Goal: Task Accomplishment & Management: Complete application form

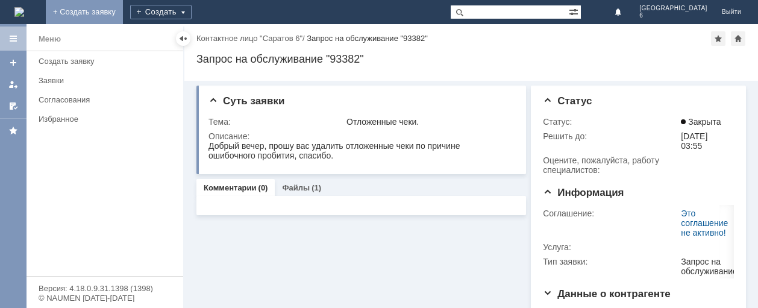
click at [123, 11] on link "+ Создать заявку" at bounding box center [84, 12] width 77 height 24
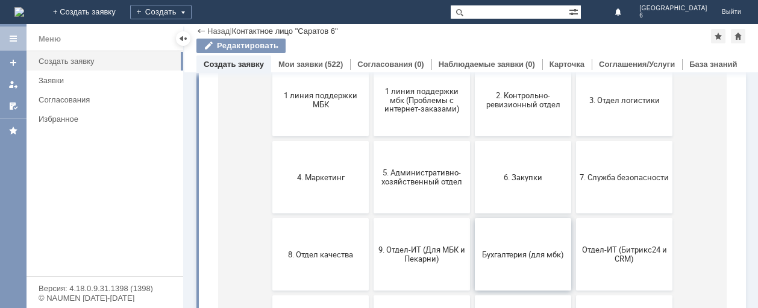
scroll to position [181, 0]
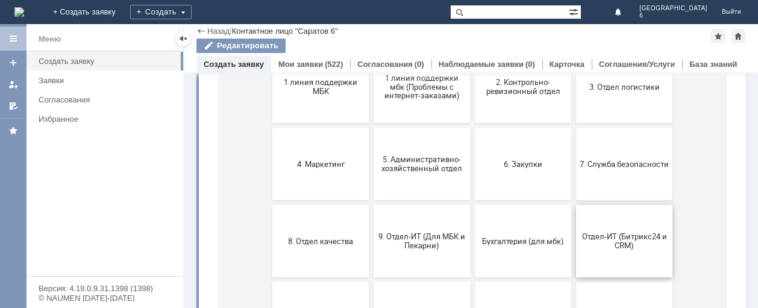
click at [605, 236] on span "Отдел-ИТ (Битрикс24 и CRM)" at bounding box center [624, 241] width 89 height 18
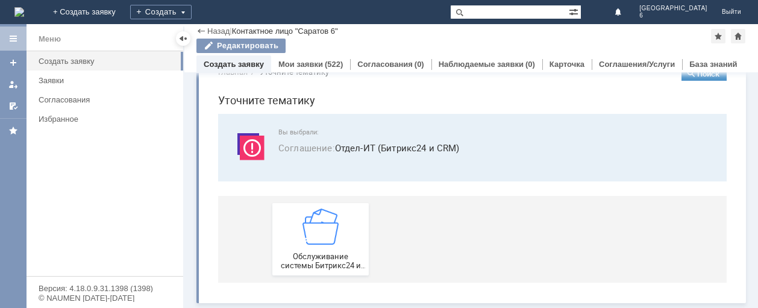
scroll to position [0, 0]
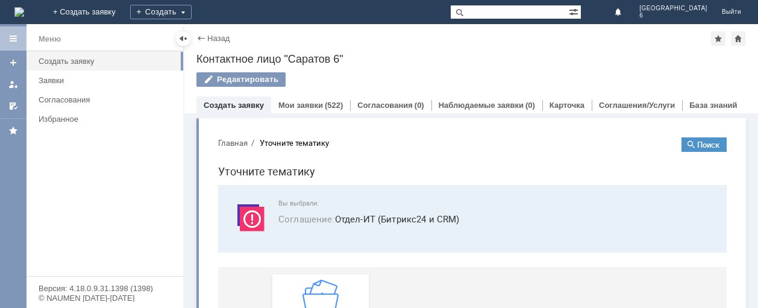
click at [224, 107] on link "Создать заявку" at bounding box center [234, 105] width 60 height 9
click at [242, 105] on link "Создать заявку" at bounding box center [234, 105] width 60 height 9
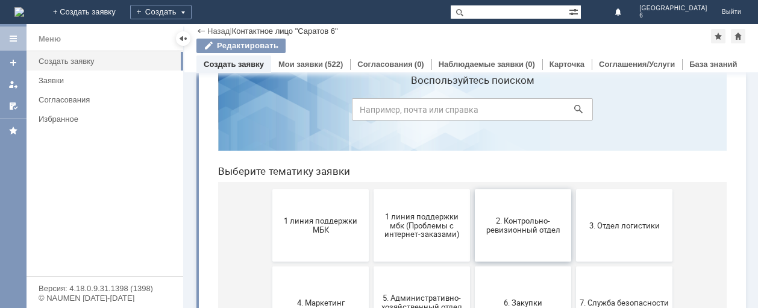
scroll to position [60, 0]
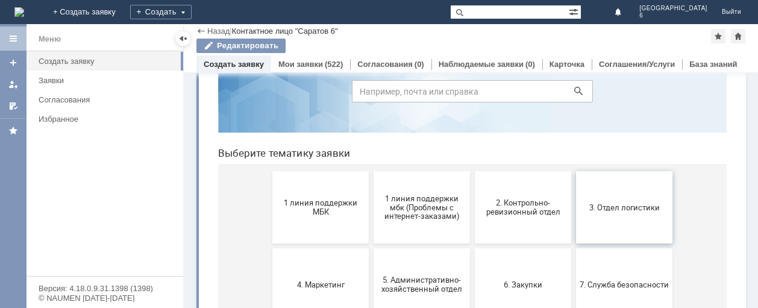
click at [632, 218] on button "3. Отдел логистики" at bounding box center [624, 207] width 96 height 72
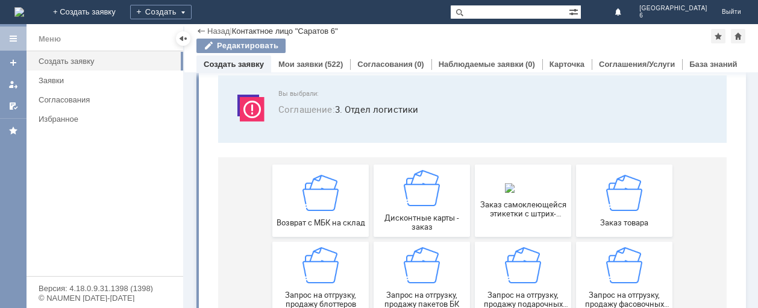
scroll to position [121, 0]
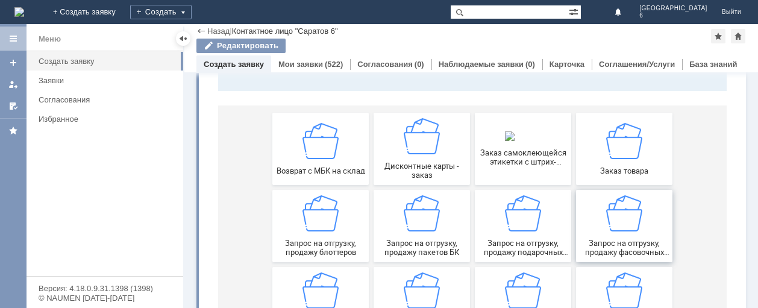
click at [587, 241] on span "Запрос на отгрузку, продажу фасовочных пакетов" at bounding box center [624, 248] width 89 height 18
click at [444, 243] on span "Запрос на отгрузку, продажу пакетов БК" at bounding box center [421, 248] width 89 height 18
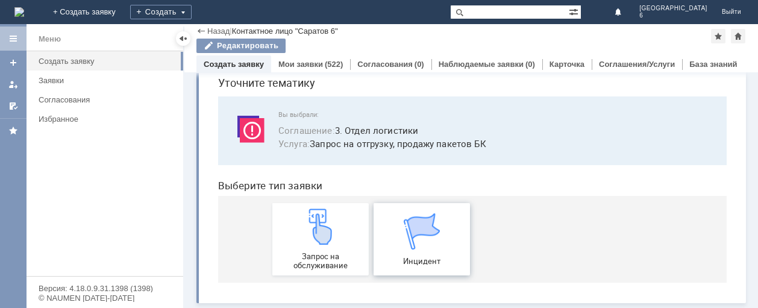
scroll to position [48, 0]
click at [310, 249] on div "Запрос на обслуживание" at bounding box center [320, 239] width 89 height 61
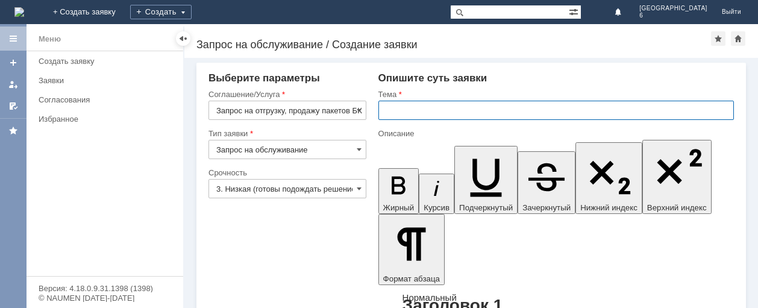
click at [384, 112] on input "text" at bounding box center [557, 110] width 356 height 19
type input "м"
type input "МБК САРАТОВ .ЗАКАЗ ПАКЕТОВ БК"
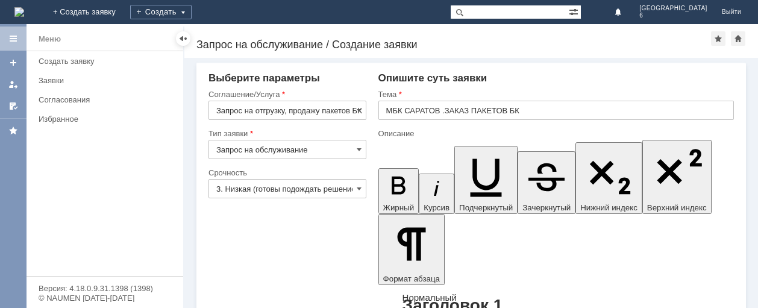
click at [357, 147] on span at bounding box center [359, 150] width 5 height 10
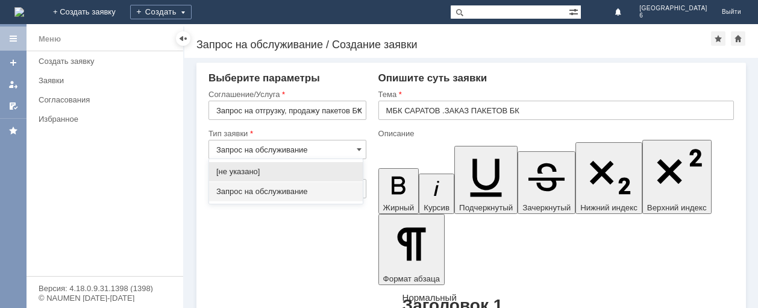
click at [333, 169] on span "[не указано]" at bounding box center [285, 172] width 139 height 10
type input "[не указано]"
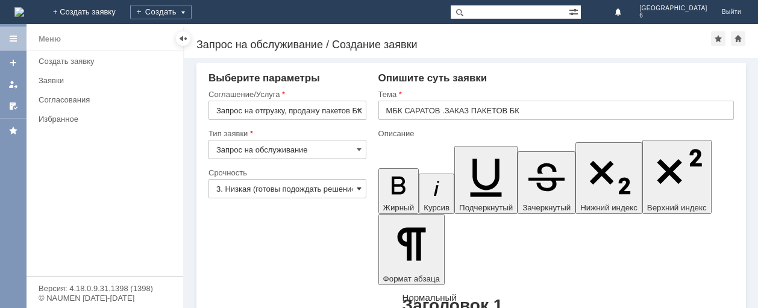
click at [357, 191] on span at bounding box center [359, 189] width 5 height 10
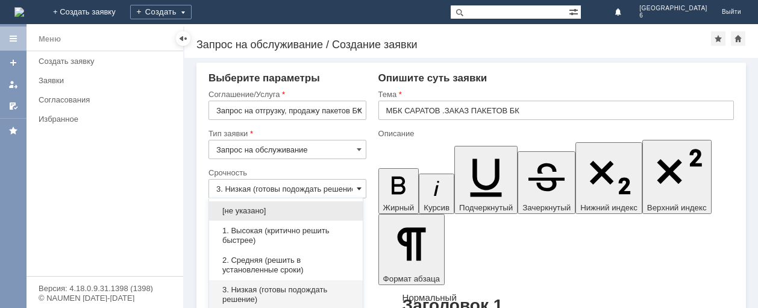
scroll to position [31, 0]
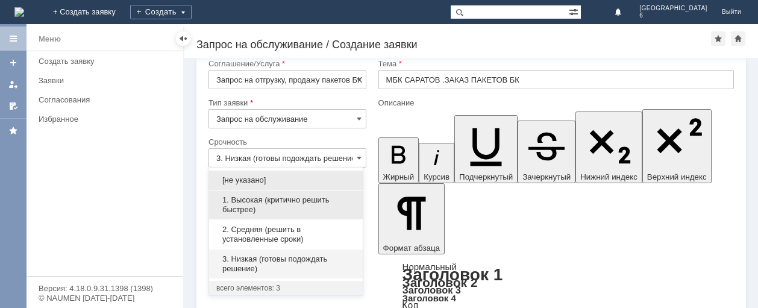
click at [298, 203] on span "1. Высокая (критично решить быстрее)" at bounding box center [285, 204] width 139 height 19
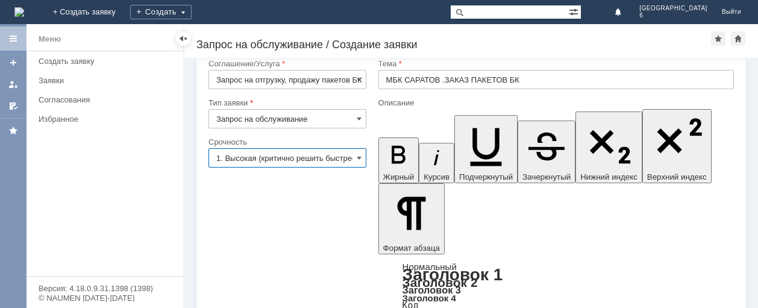
scroll to position [0, 12]
type input "1. Высокая (критично решить быстрее)"
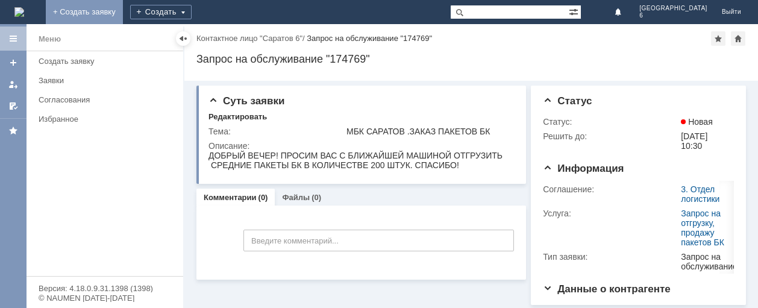
click at [123, 10] on link "+ Создать заявку" at bounding box center [84, 12] width 77 height 24
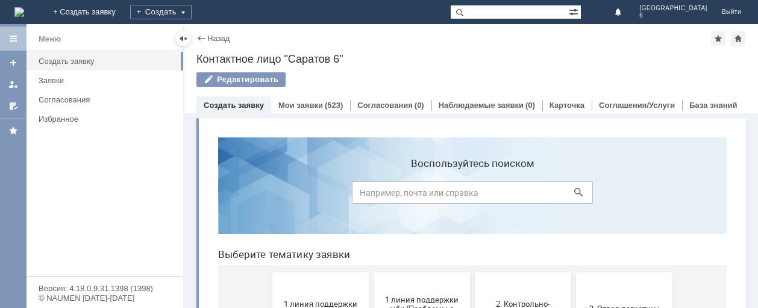
scroll to position [60, 0]
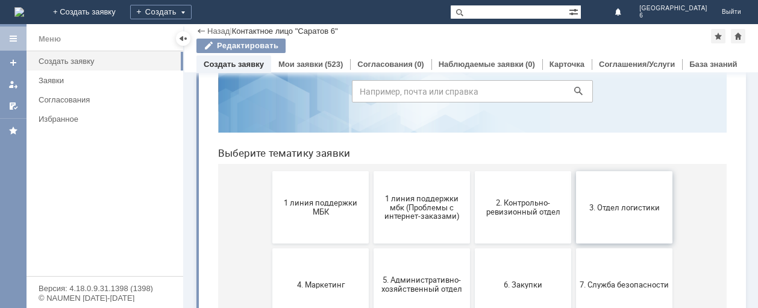
drag, startPoint x: 617, startPoint y: 208, endPoint x: 821, endPoint y: 235, distance: 206.2
click at [617, 208] on span "3. Отдел логистики" at bounding box center [624, 207] width 89 height 9
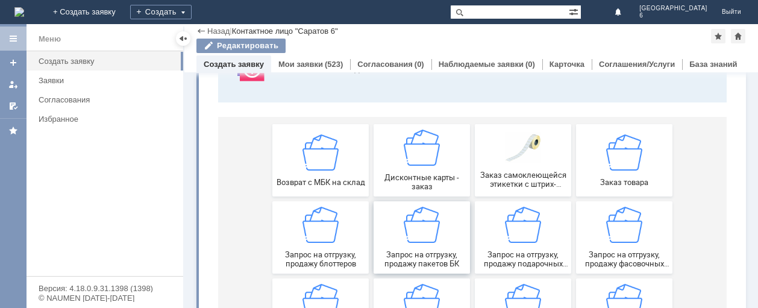
scroll to position [121, 0]
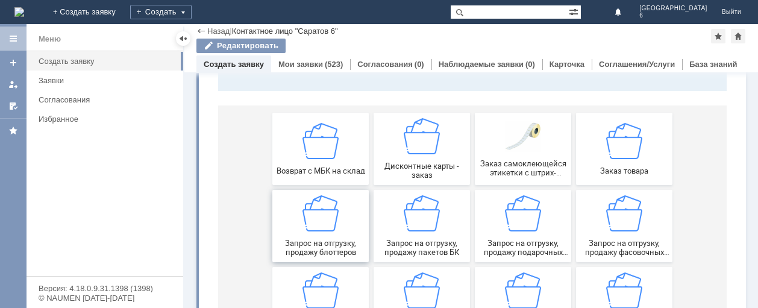
click at [306, 247] on span "Запрос на отгрузку, продажу блоттеров" at bounding box center [320, 248] width 89 height 18
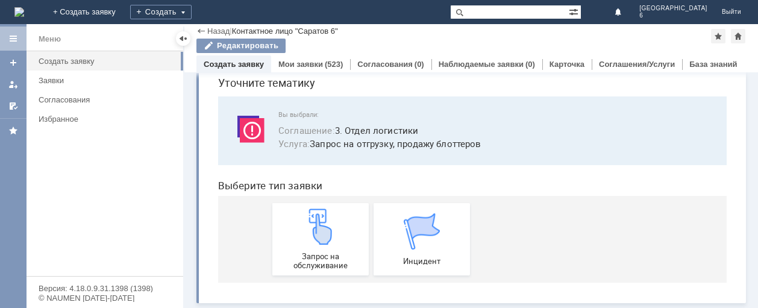
scroll to position [48, 0]
click at [328, 239] on img at bounding box center [321, 227] width 36 height 36
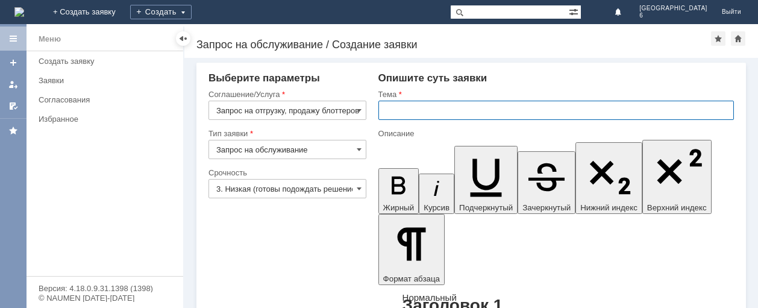
click at [412, 110] on input "text" at bounding box center [557, 110] width 356 height 19
type input "МБК САРАТОВ 6.ЗАКАЗ БЛОТТЕРОВ."
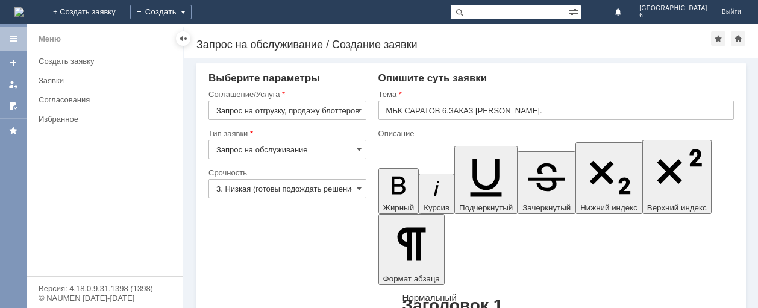
scroll to position [34, 0]
